Goal: Information Seeking & Learning: Learn about a topic

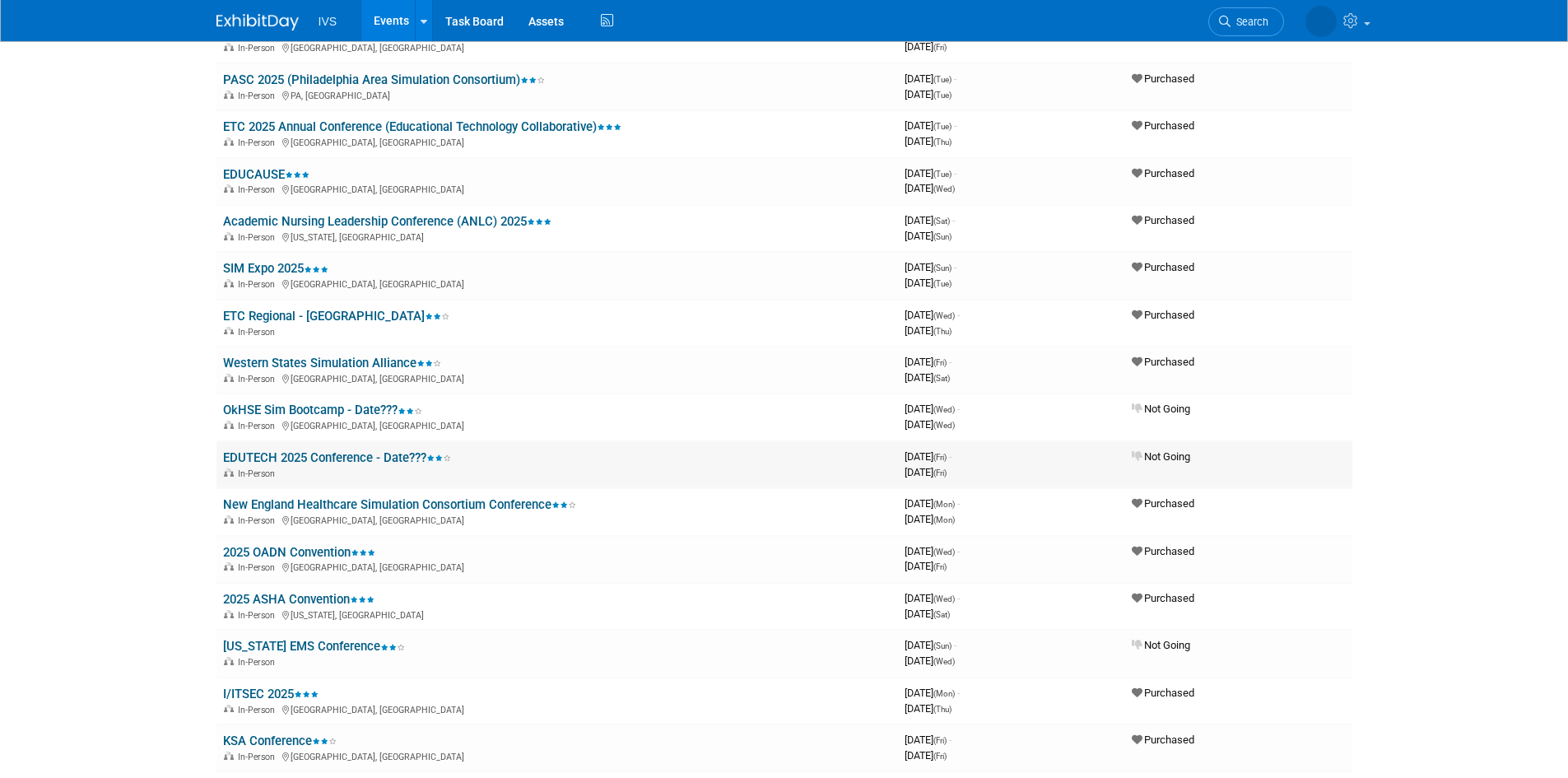
scroll to position [494, 0]
click at [265, 595] on link "2025 ASHA Convention" at bounding box center [299, 598] width 151 height 15
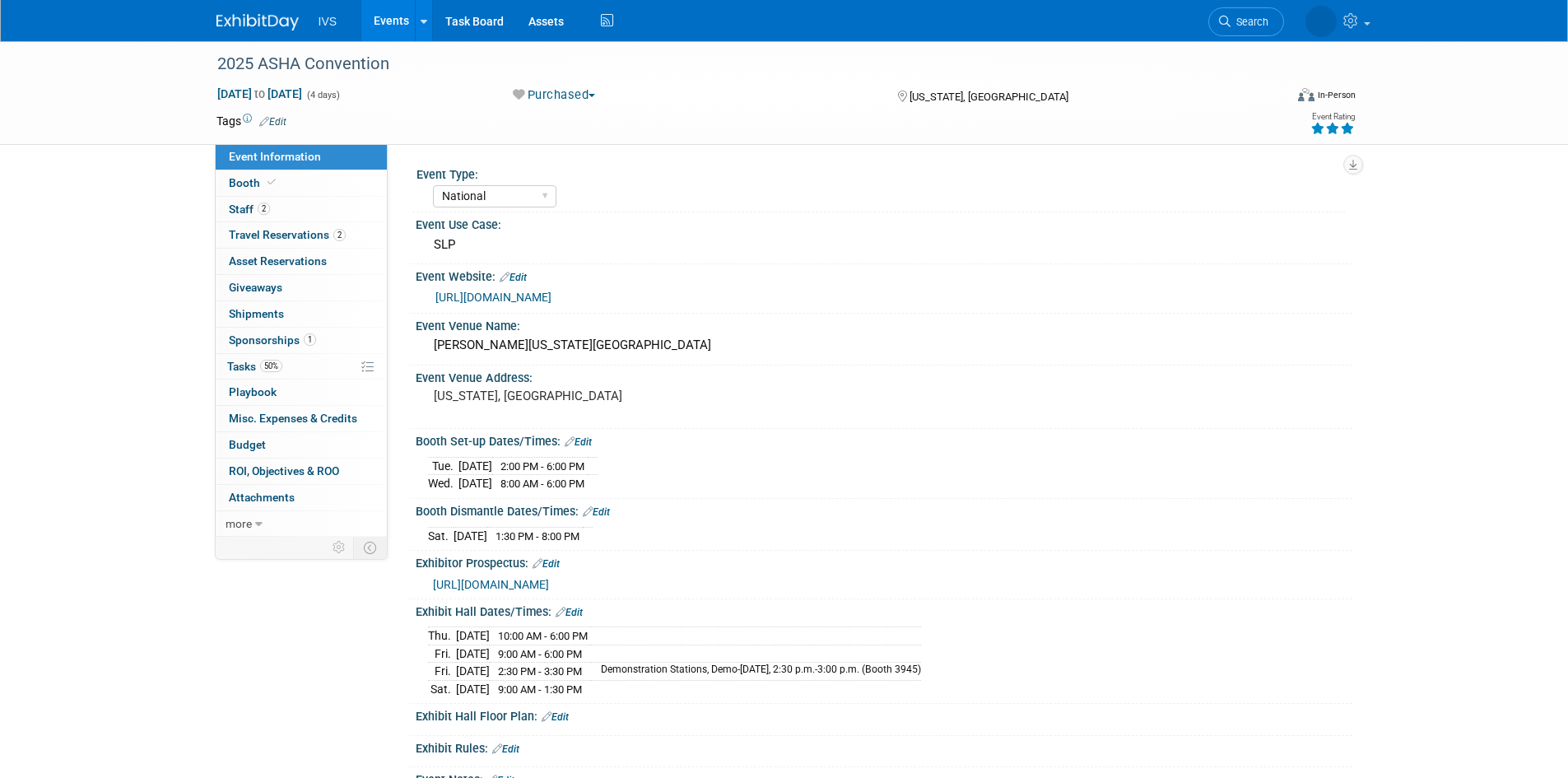
select select "National"
click at [248, 362] on span "Tasks 50%" at bounding box center [254, 366] width 55 height 13
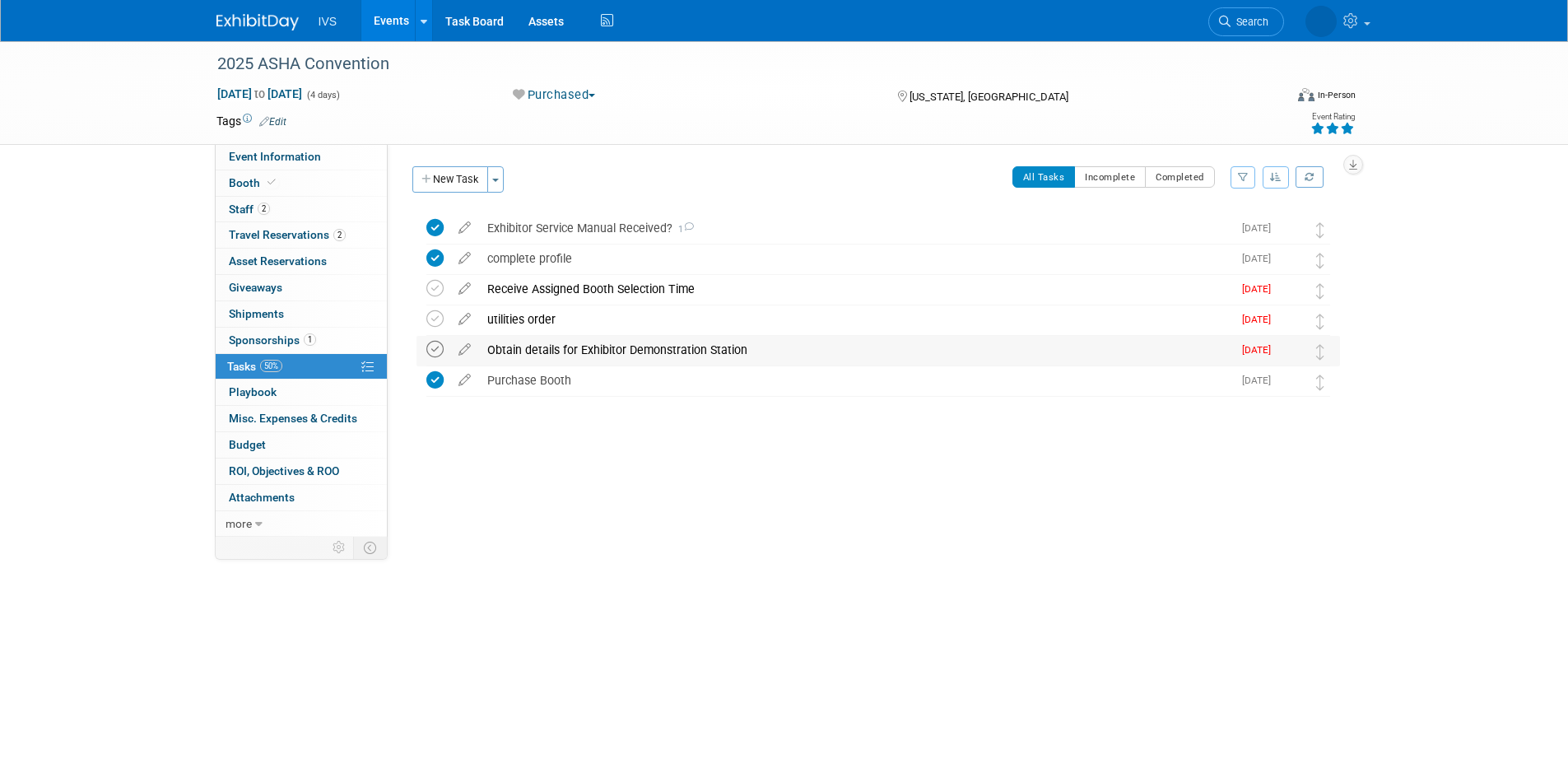
click at [433, 348] on icon at bounding box center [435, 350] width 18 height 18
click at [434, 285] on icon at bounding box center [435, 288] width 18 height 18
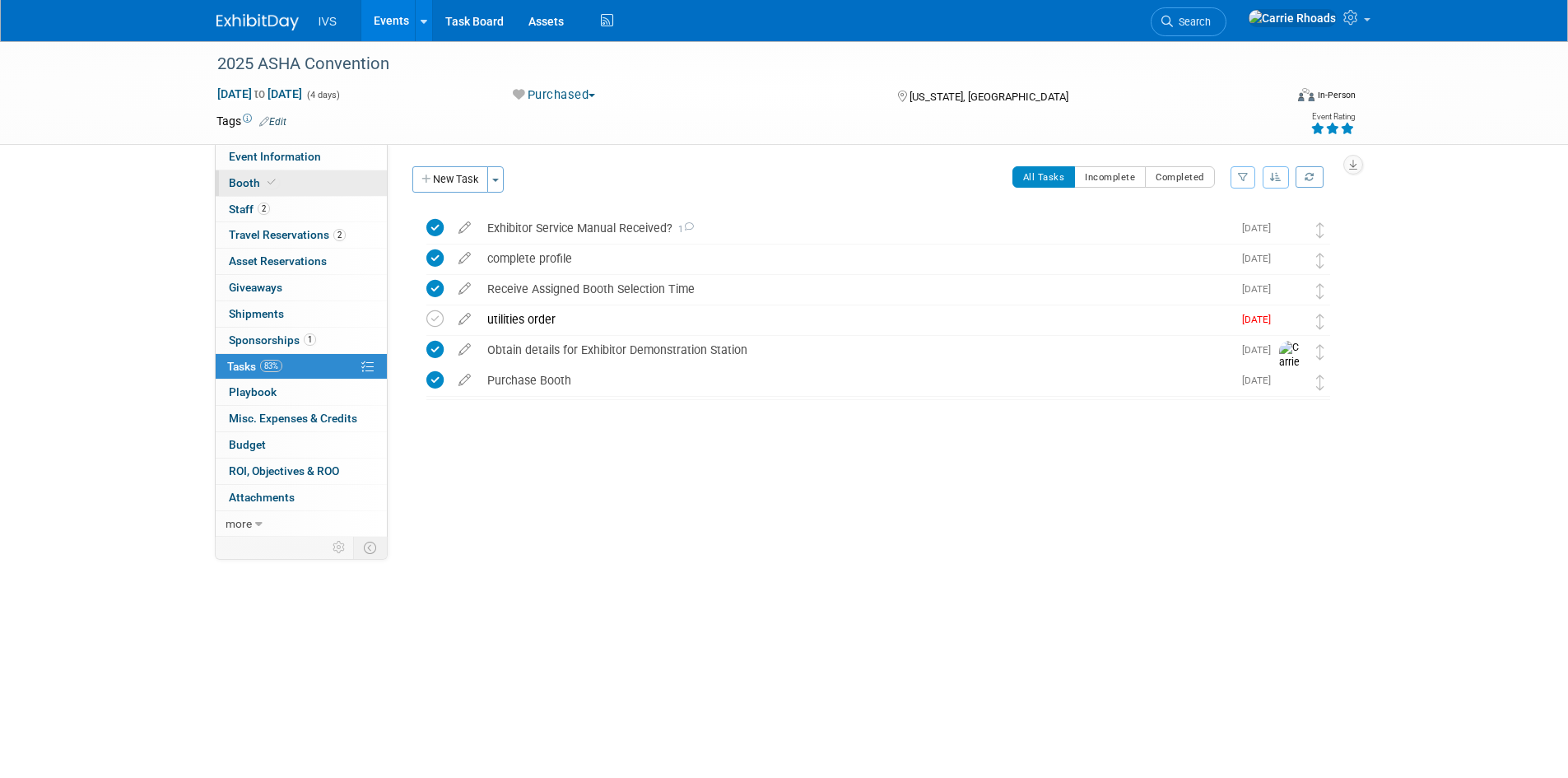
click at [246, 186] on span "Booth" at bounding box center [253, 182] width 50 height 13
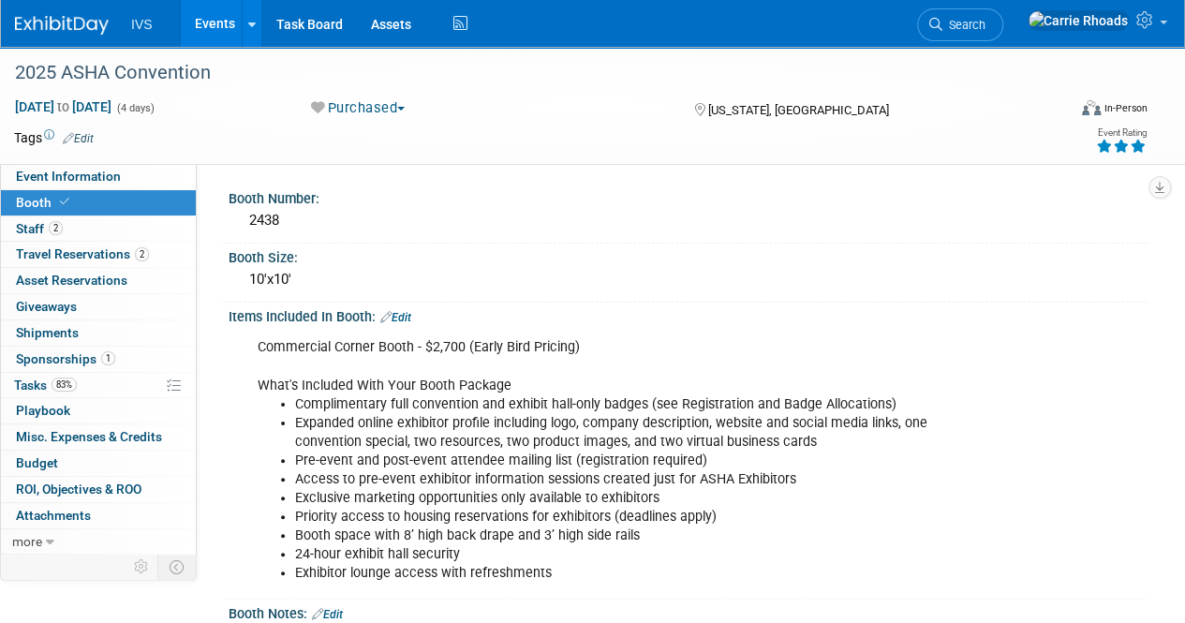
click at [54, 20] on img at bounding box center [62, 25] width 94 height 19
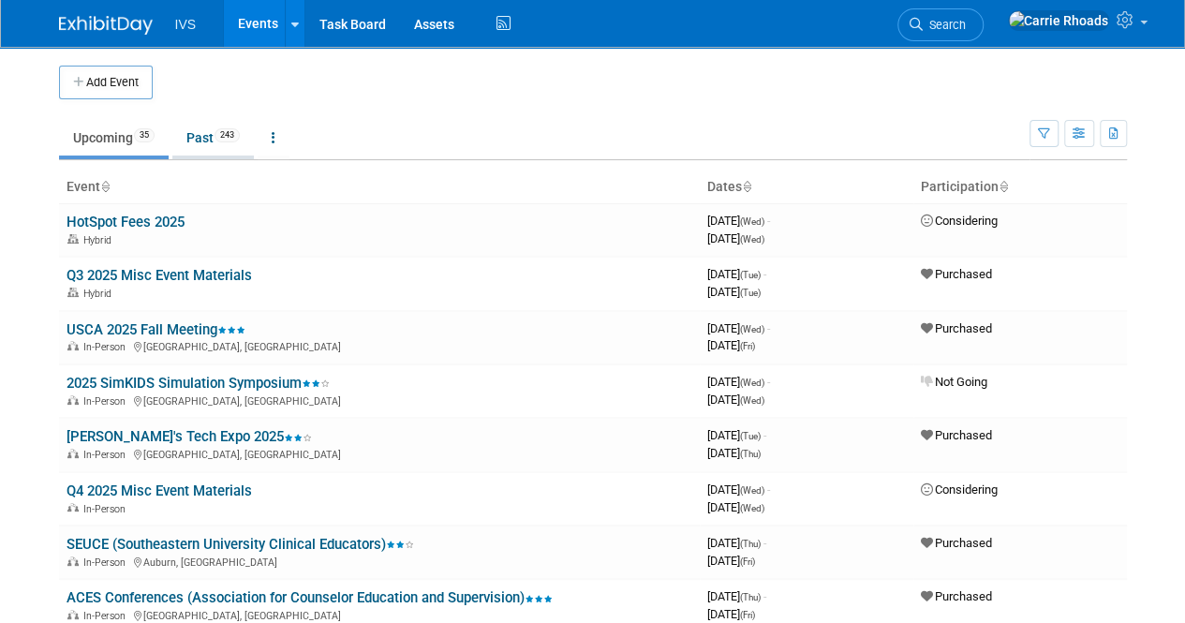
click at [219, 145] on link "Past 243" at bounding box center [212, 138] width 81 height 36
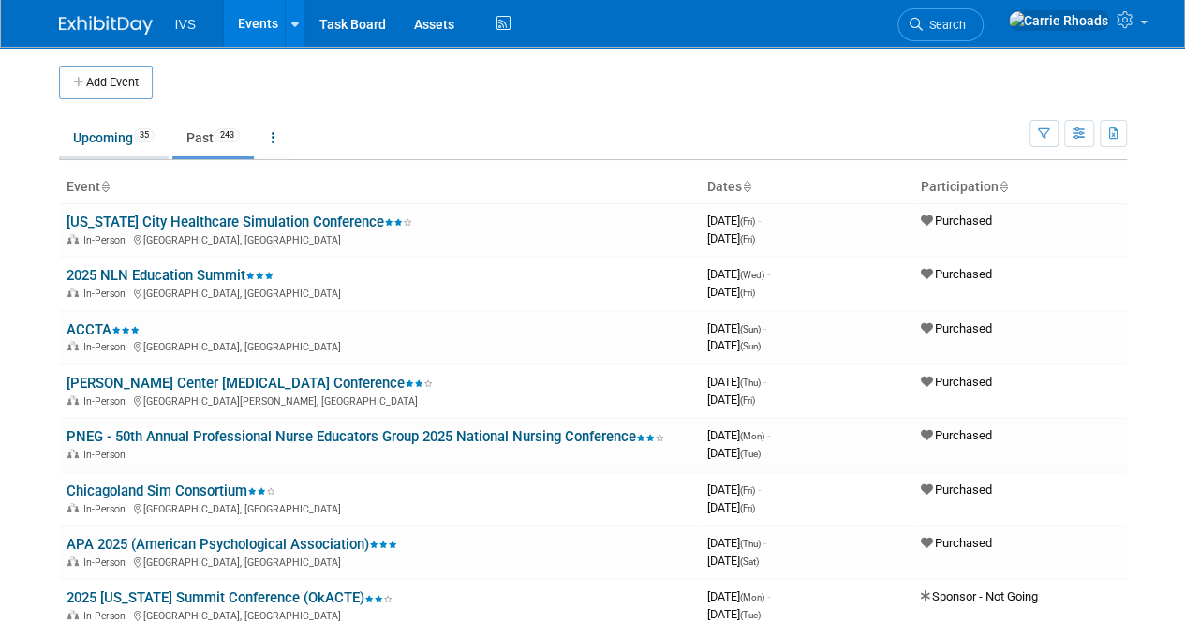
click at [120, 138] on link "Upcoming 35" at bounding box center [114, 138] width 110 height 36
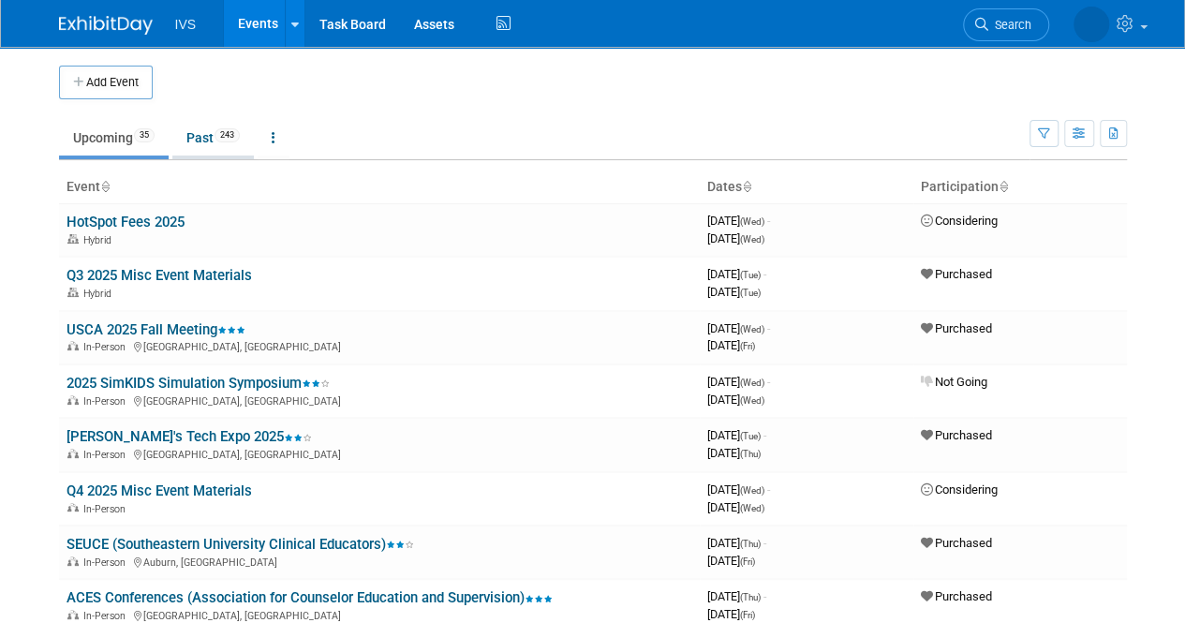
click at [204, 147] on link "Past 243" at bounding box center [212, 138] width 81 height 36
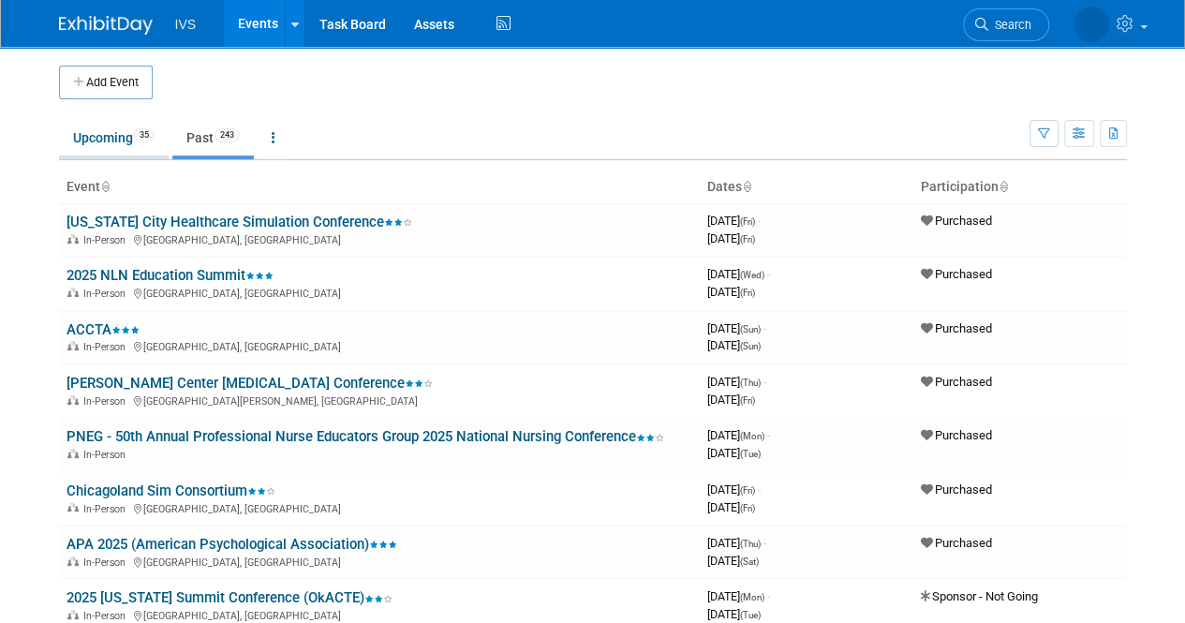
click at [124, 141] on link "Upcoming 35" at bounding box center [114, 138] width 110 height 36
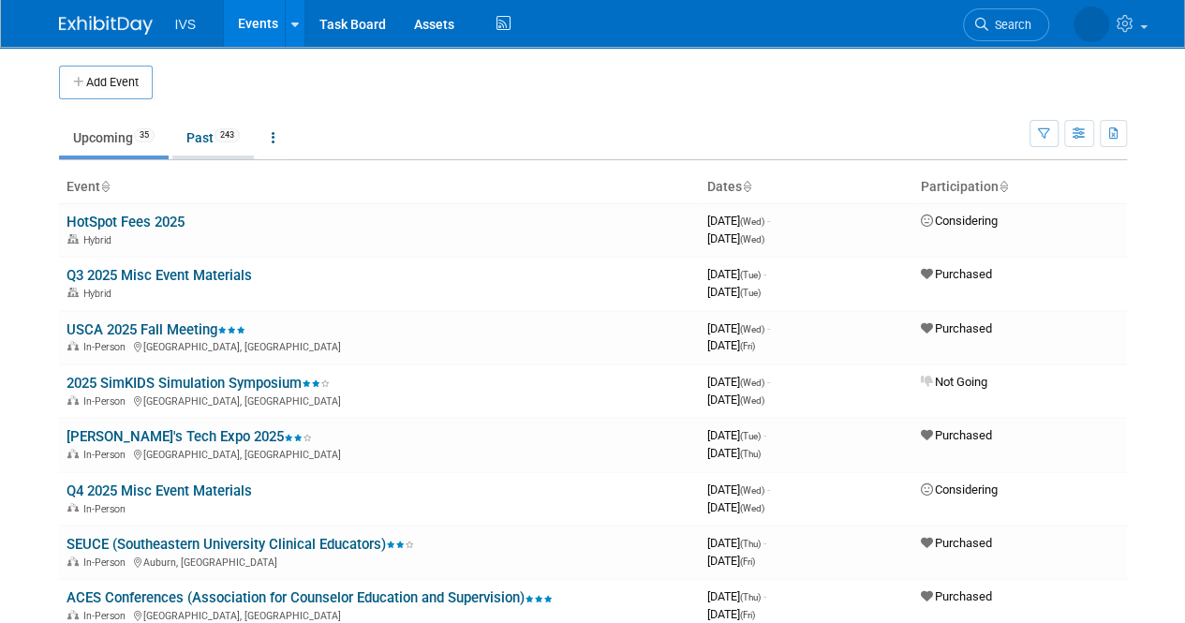
click at [191, 140] on link "Past 243" at bounding box center [212, 138] width 81 height 36
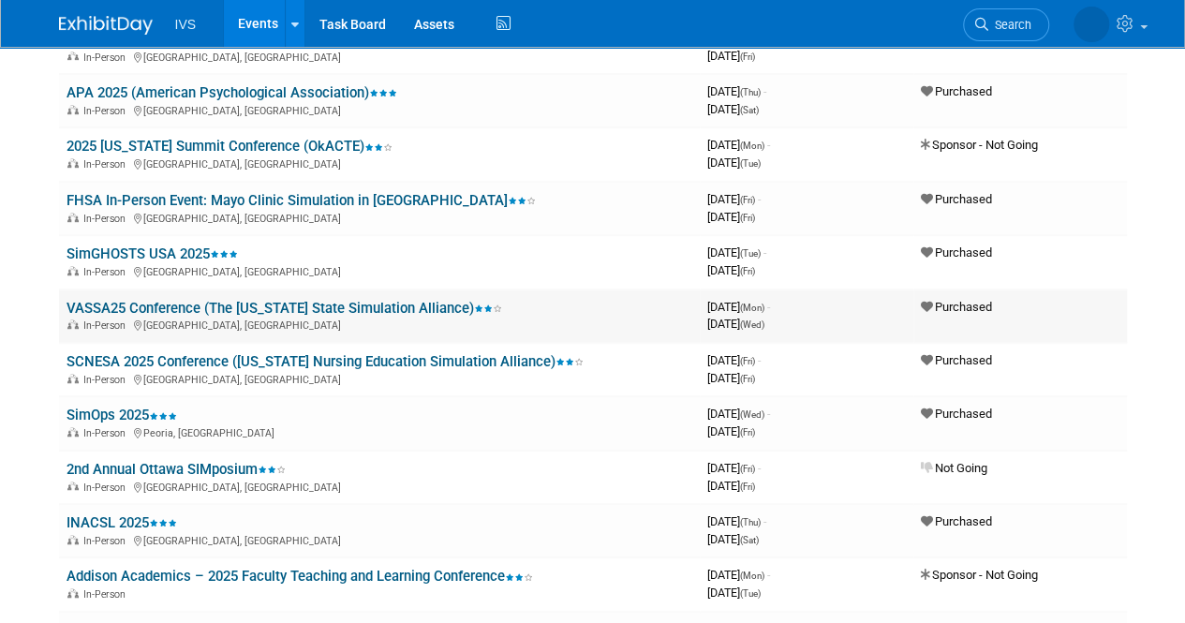
scroll to position [281, 0]
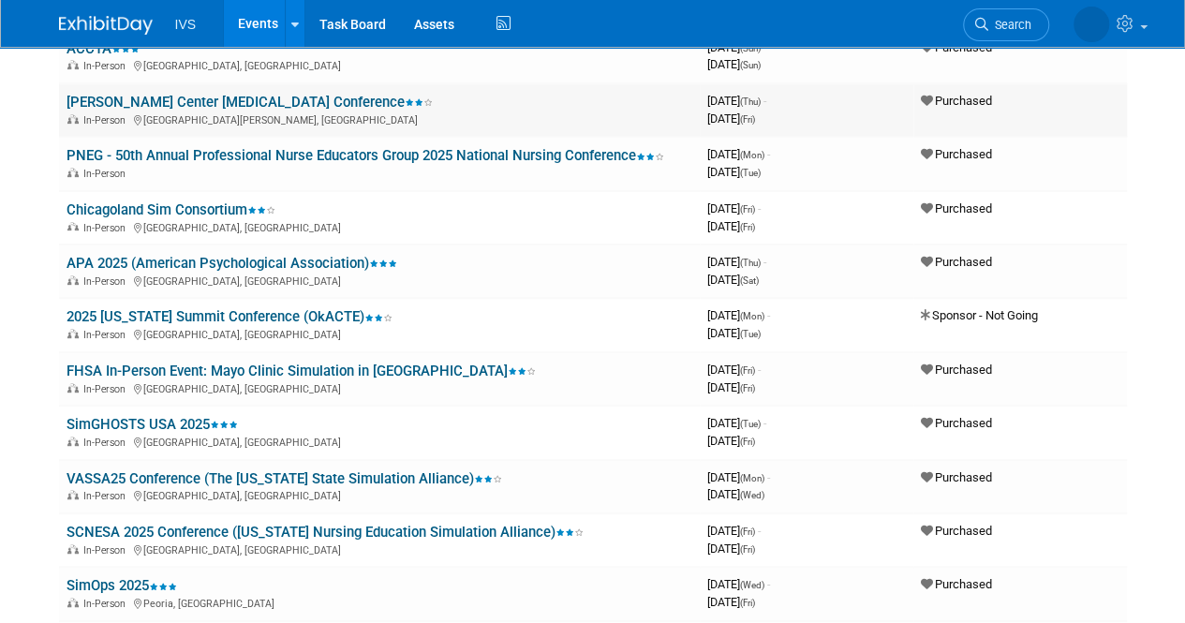
click at [188, 98] on link "[PERSON_NAME] Center [MEDICAL_DATA] Conference" at bounding box center [249, 102] width 366 height 17
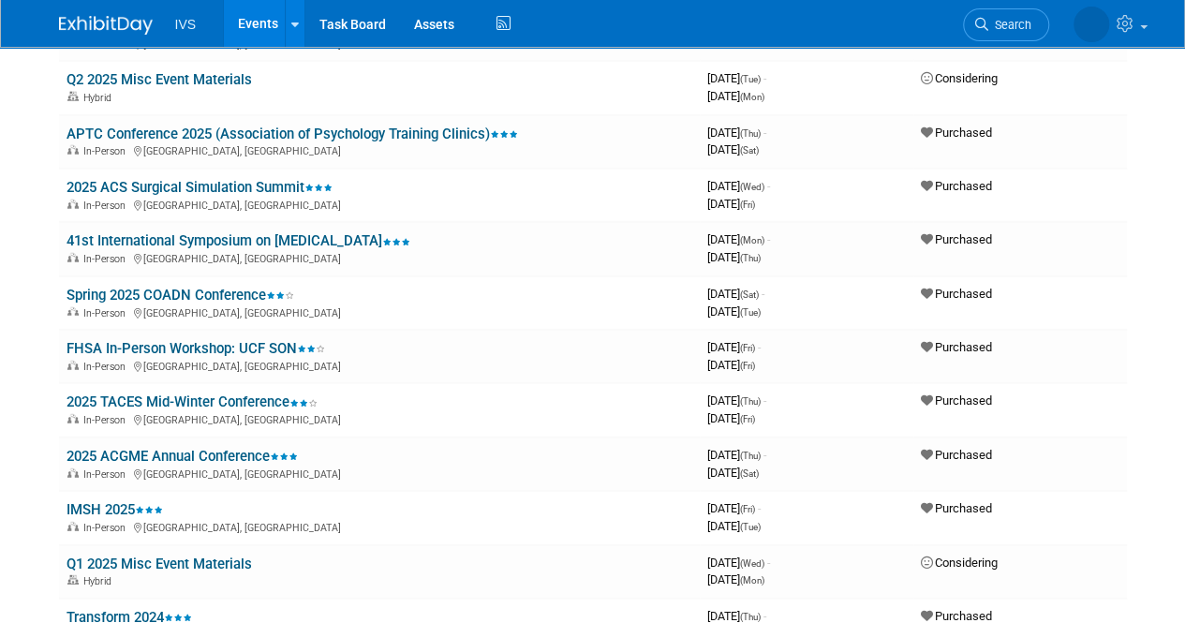
scroll to position [2435, 0]
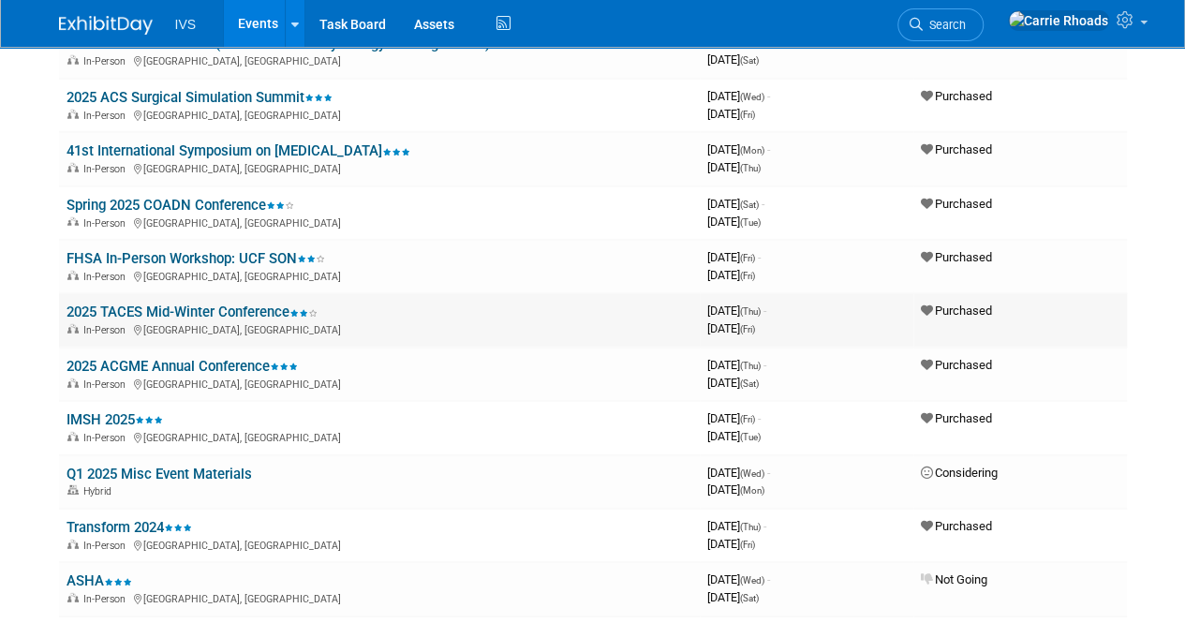
click at [117, 314] on link "2025 TACES Mid-Winter Conference" at bounding box center [191, 311] width 251 height 17
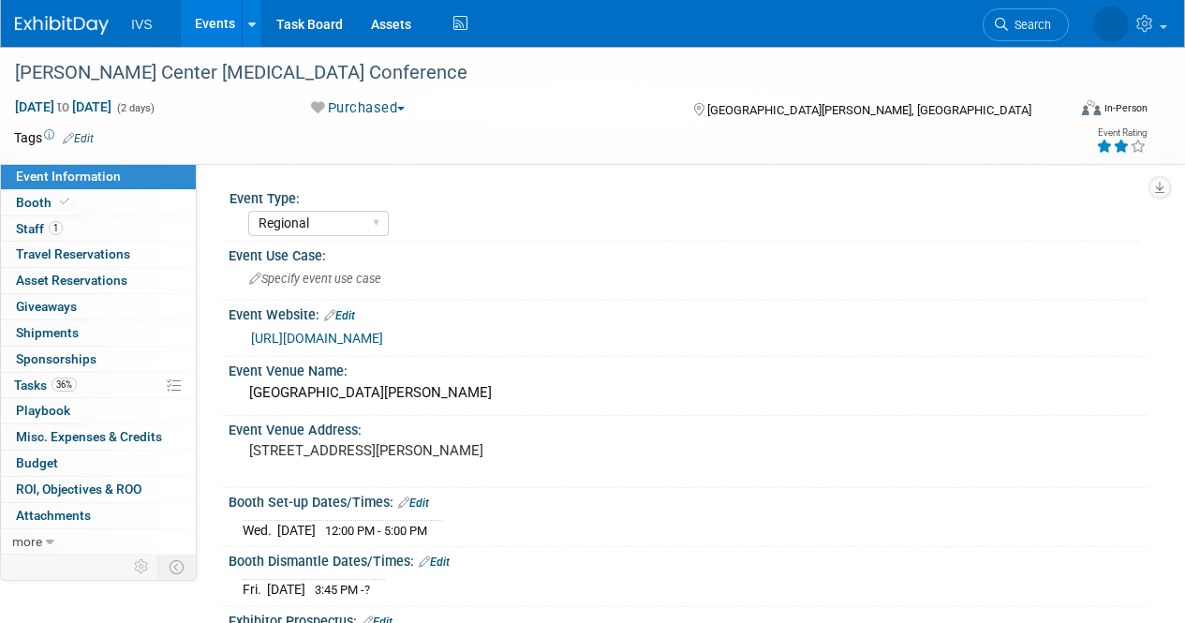
select select "Regional"
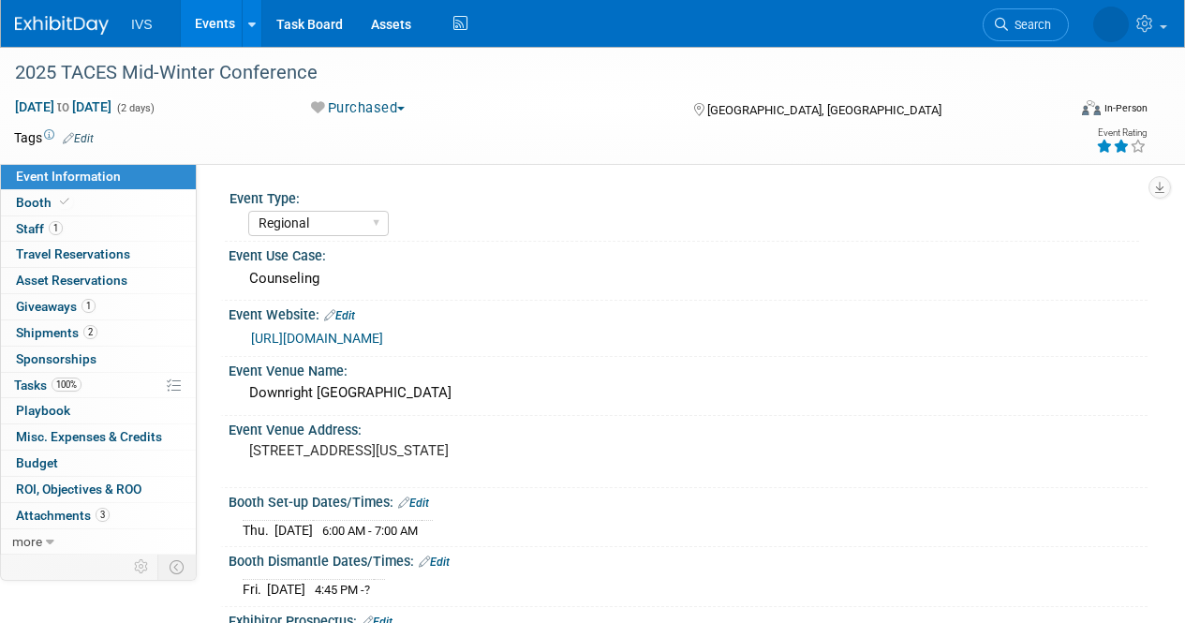
select select "Regional"
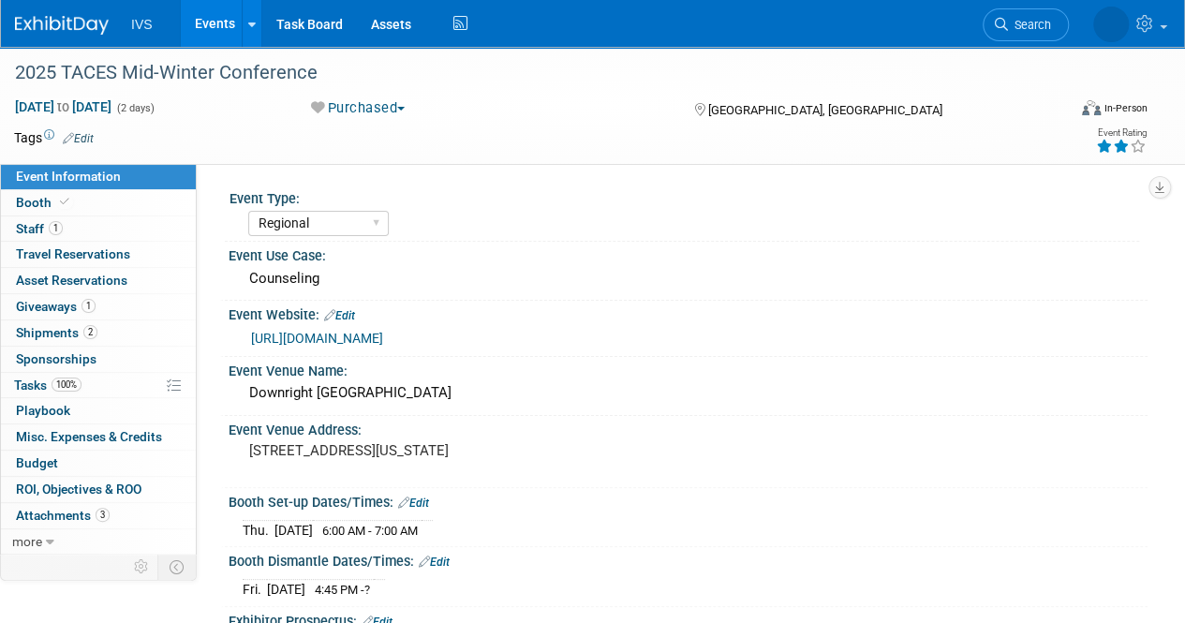
click at [406, 111] on button "Purchased" at bounding box center [358, 108] width 108 height 20
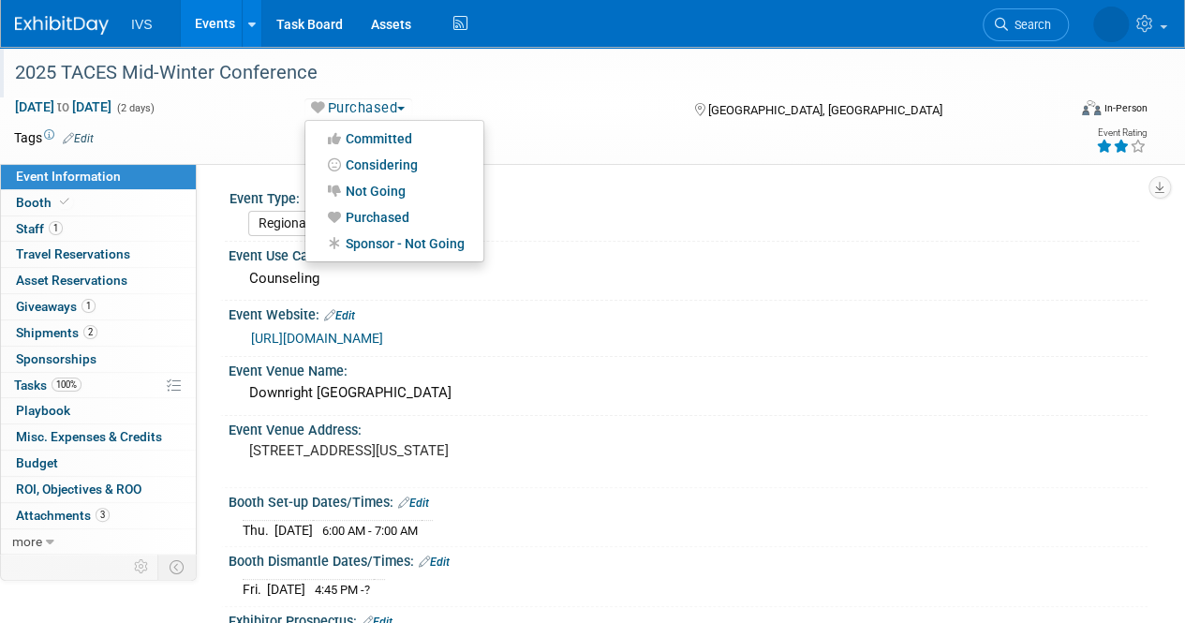
click at [475, 78] on div "2025 TACES Mid-Winter Conference" at bounding box center [529, 73] width 1042 height 34
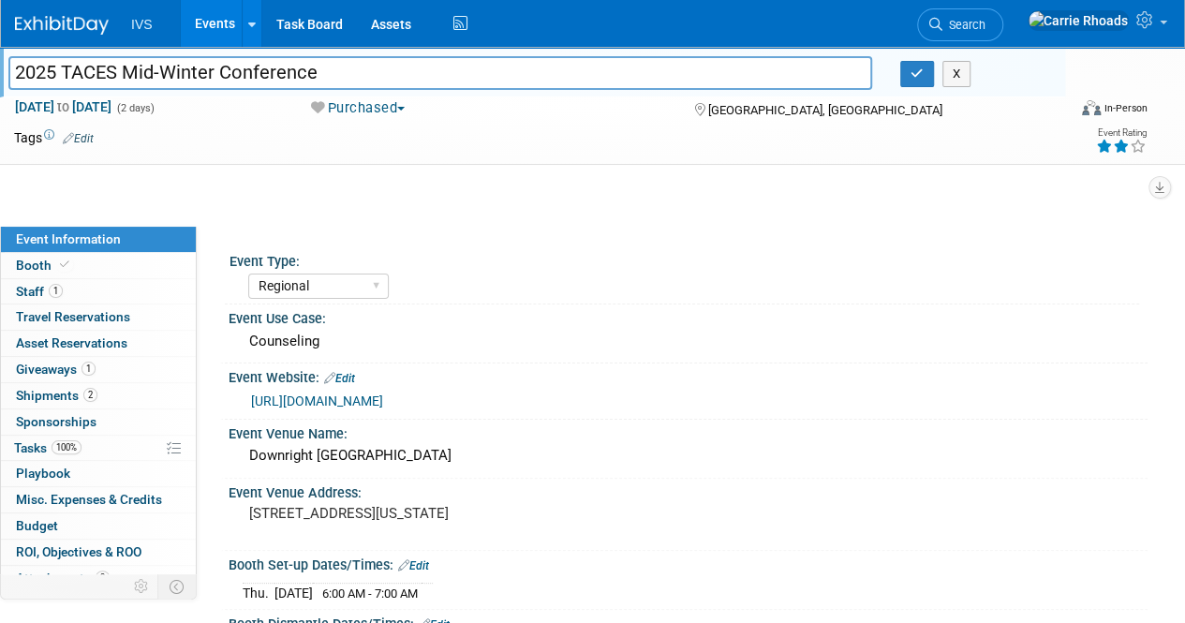
click at [966, 78] on button "X" at bounding box center [956, 74] width 29 height 26
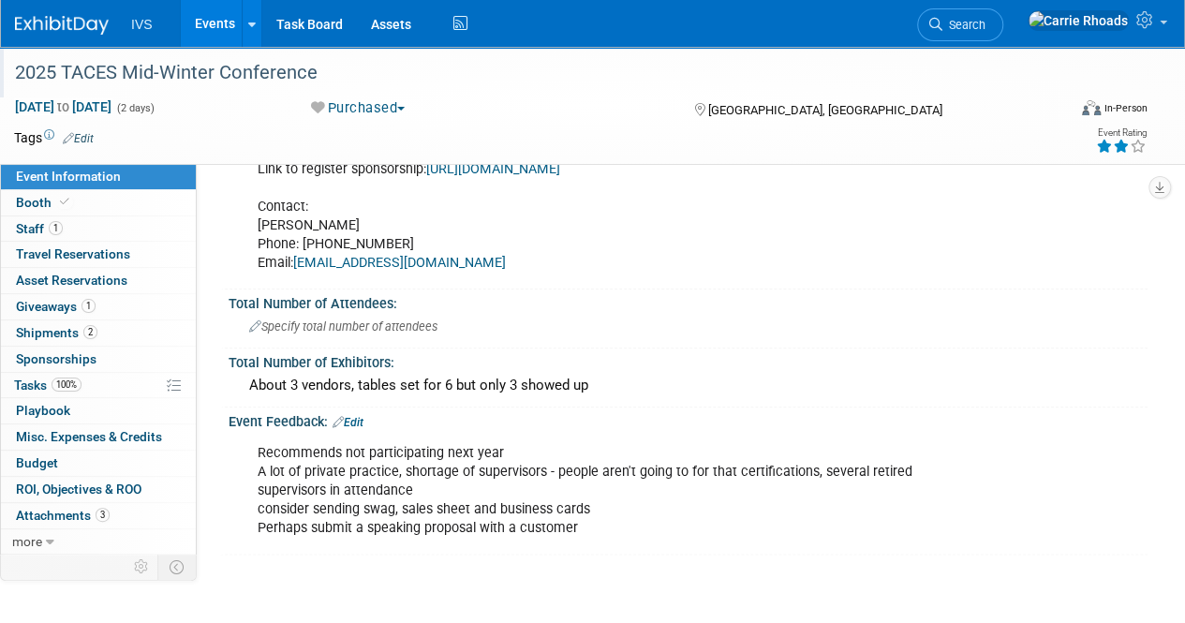
scroll to position [843, 0]
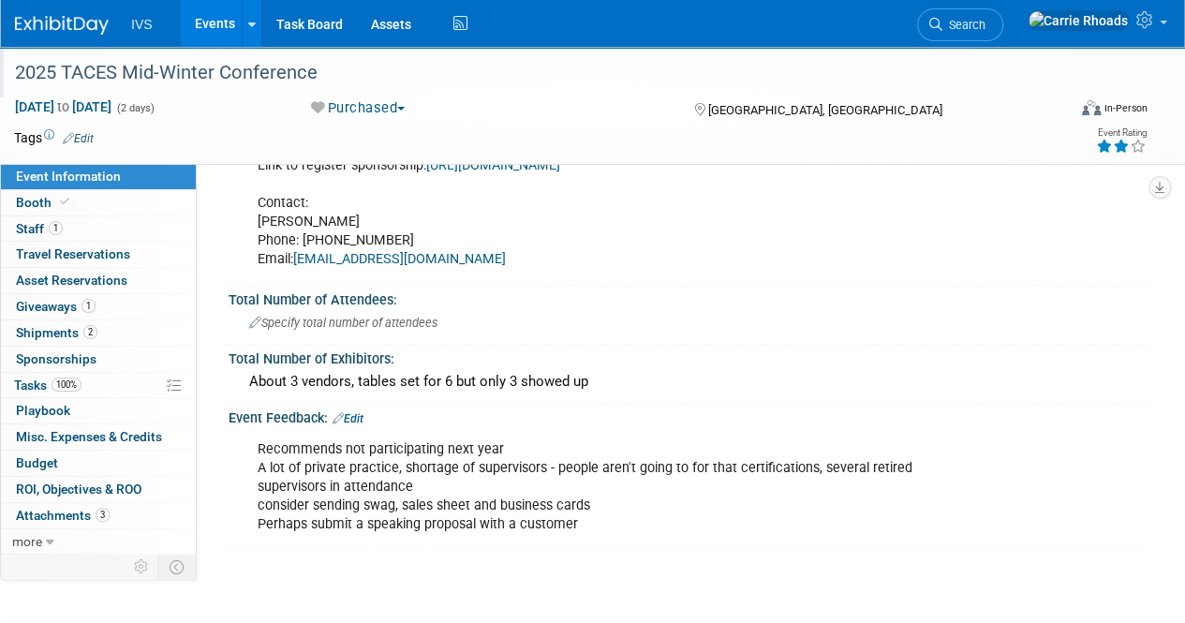
click at [59, 22] on img at bounding box center [62, 25] width 94 height 19
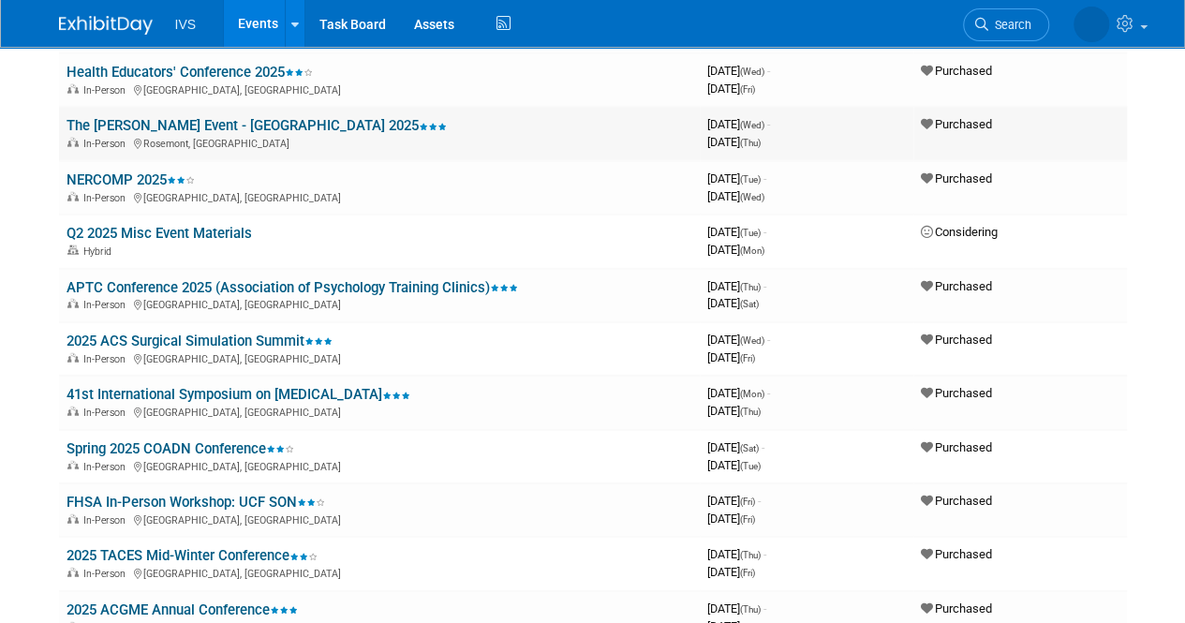
scroll to position [2248, 0]
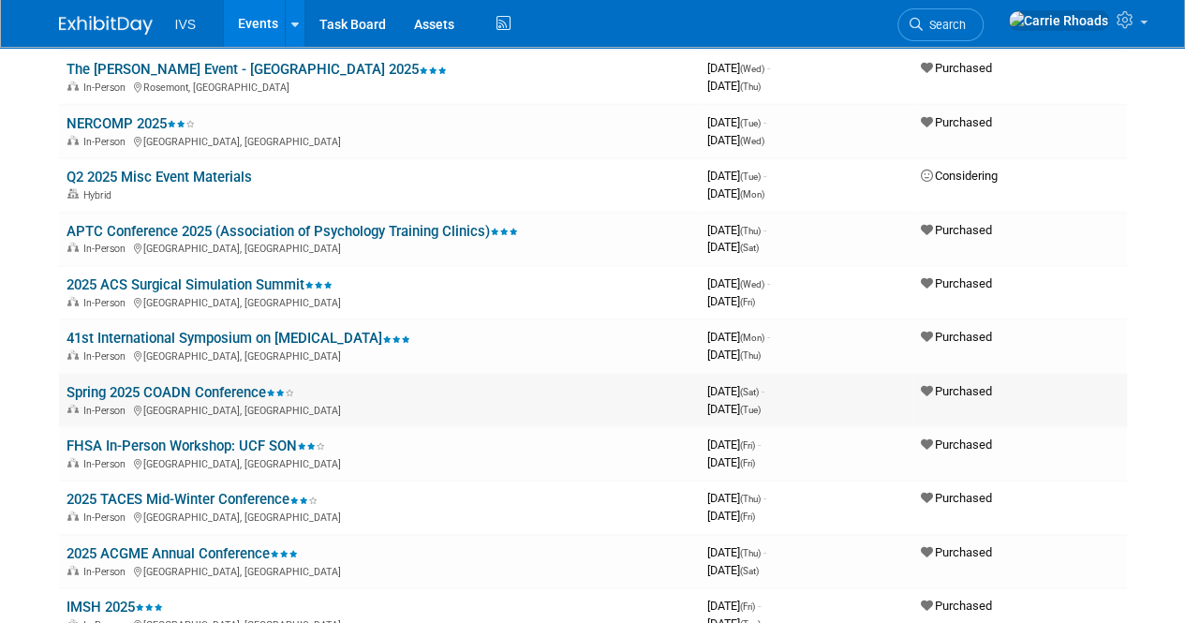
click at [207, 391] on link "Spring 2025 COADN Conference" at bounding box center [180, 392] width 228 height 17
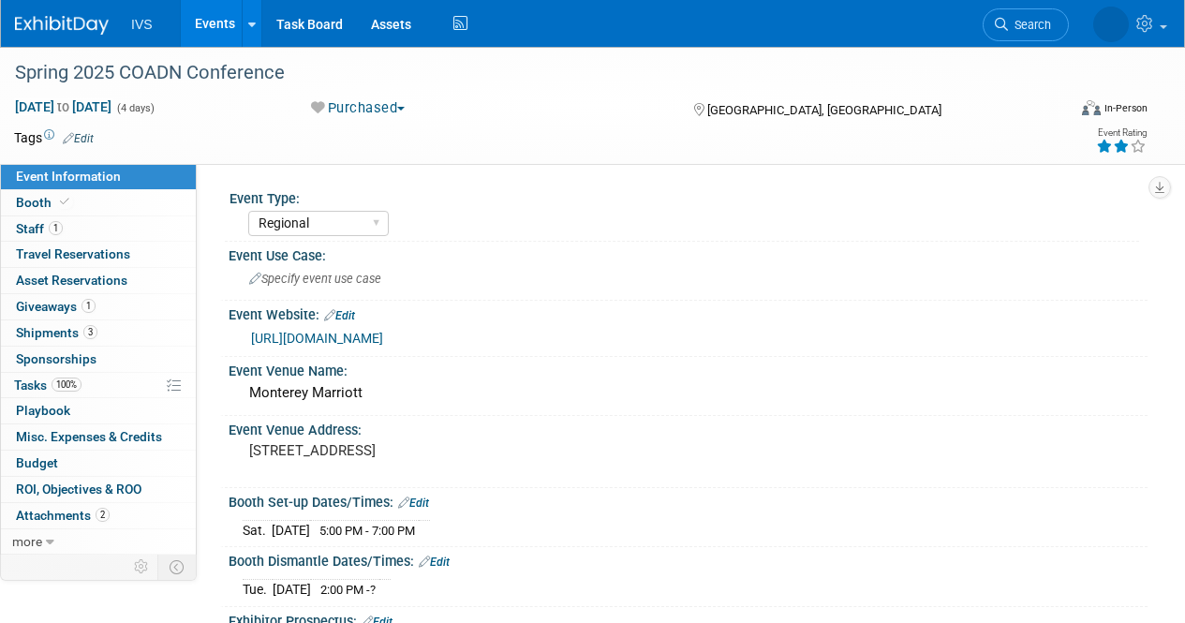
select select "Regional"
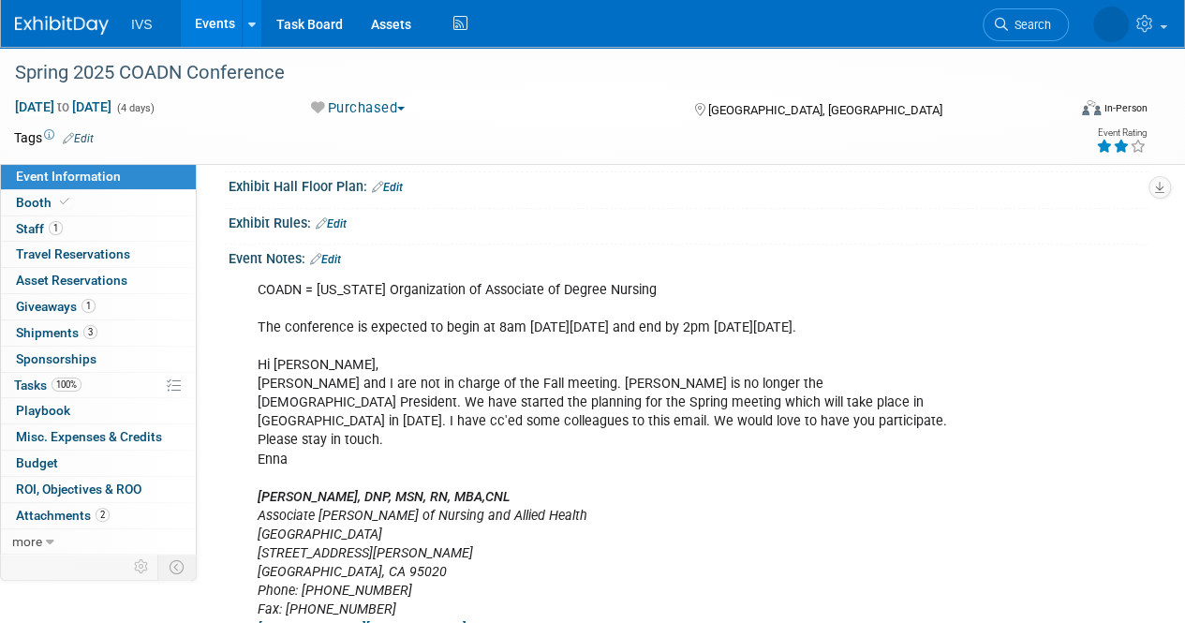
scroll to position [656, 0]
